Goal: Check status: Check status

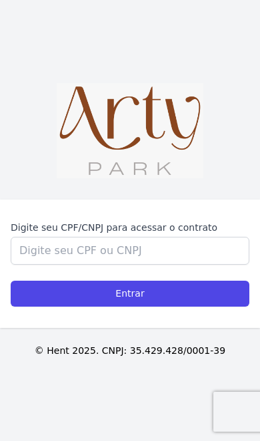
scroll to position [168, 0]
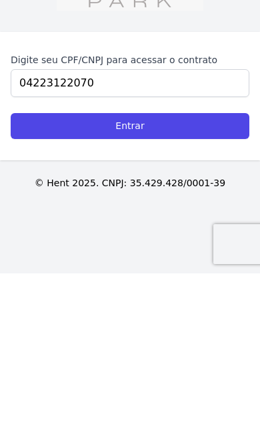
type input "04223122070"
click at [49, 281] on input "Entrar" at bounding box center [130, 294] width 238 height 26
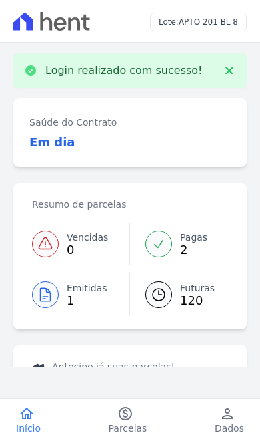
click at [214, 292] on div "Saúde do Contrato Em dia Resumo de parcelas Vencidas 0 Pagas 2 Emitidas 1 Futur…" at bounding box center [129, 266] width 233 height 337
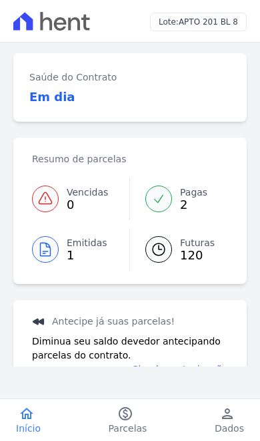
click at [132, 422] on span "Parcelas" at bounding box center [127, 428] width 39 height 13
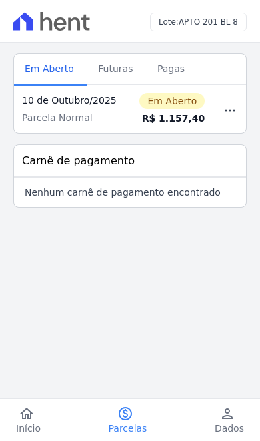
click at [164, 67] on span "Pagas" at bounding box center [170, 68] width 43 height 27
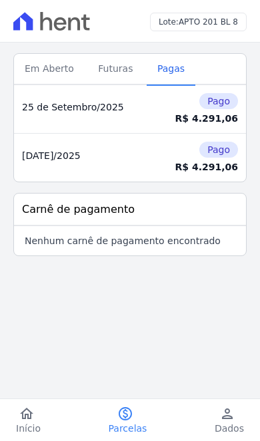
click at [46, 76] on span "Em Aberto" at bounding box center [49, 68] width 65 height 27
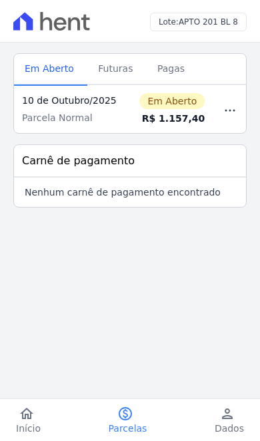
click at [104, 71] on span "Futuras" at bounding box center [115, 68] width 51 height 27
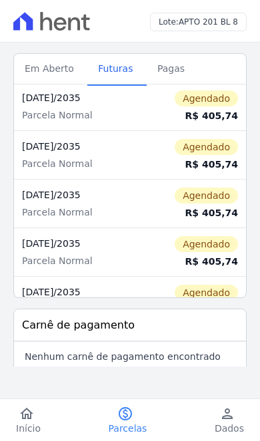
scroll to position [5589, 0]
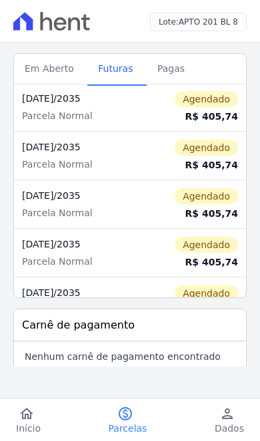
click at [39, 67] on span "Em Aberto" at bounding box center [49, 68] width 65 height 27
